Goal: Navigation & Orientation: Find specific page/section

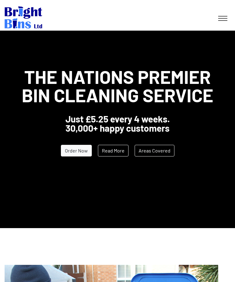
click at [225, 16] on link at bounding box center [222, 18] width 15 height 11
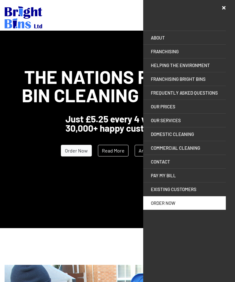
click at [187, 189] on link "EXISTING CUSTOMERS" at bounding box center [184, 188] width 83 height 13
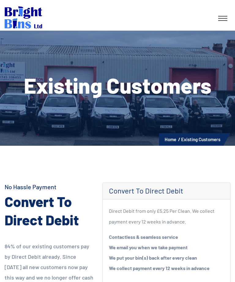
click at [221, 18] on icon at bounding box center [222, 18] width 9 height 1
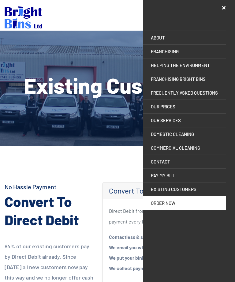
click at [163, 163] on link "CONTACT" at bounding box center [184, 161] width 83 height 13
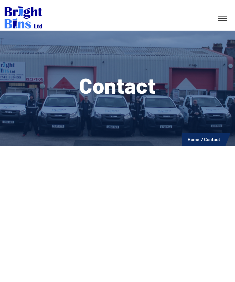
click at [209, 139] on li "Contact" at bounding box center [212, 139] width 16 height 8
